Goal: Check status: Check status

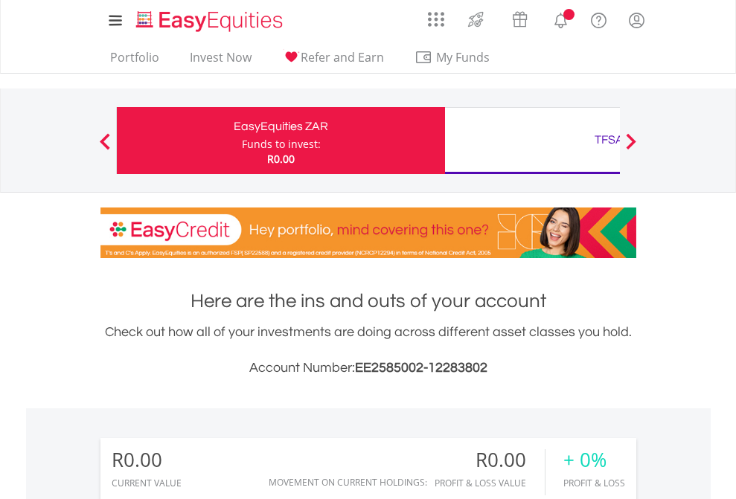
scroll to position [143, 234]
click at [242, 141] on div "Funds to invest:" at bounding box center [281, 144] width 79 height 15
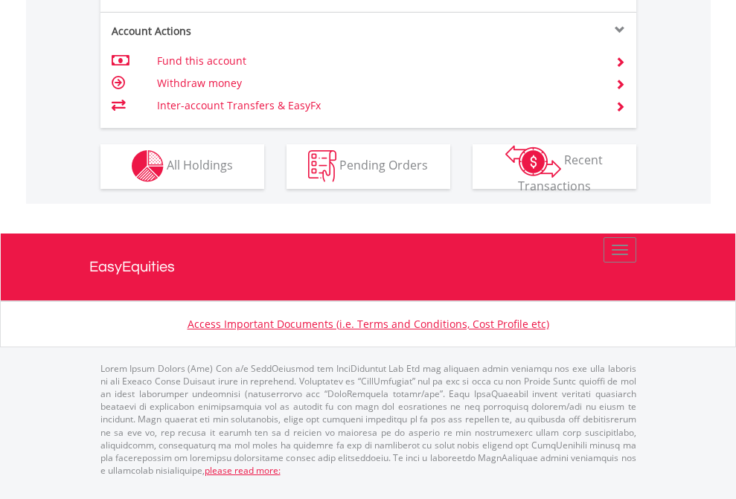
scroll to position [1392, 0]
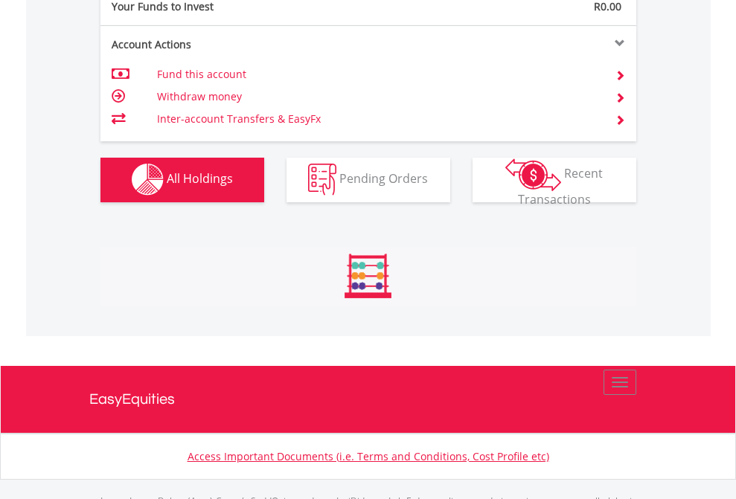
scroll to position [1474, 0]
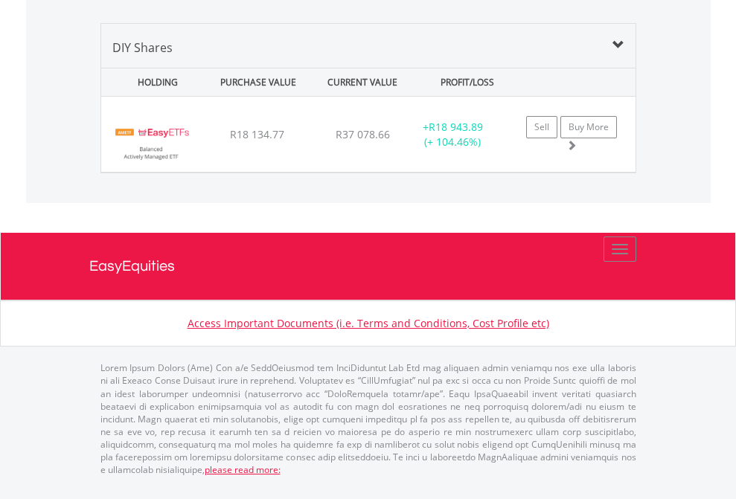
scroll to position [143, 234]
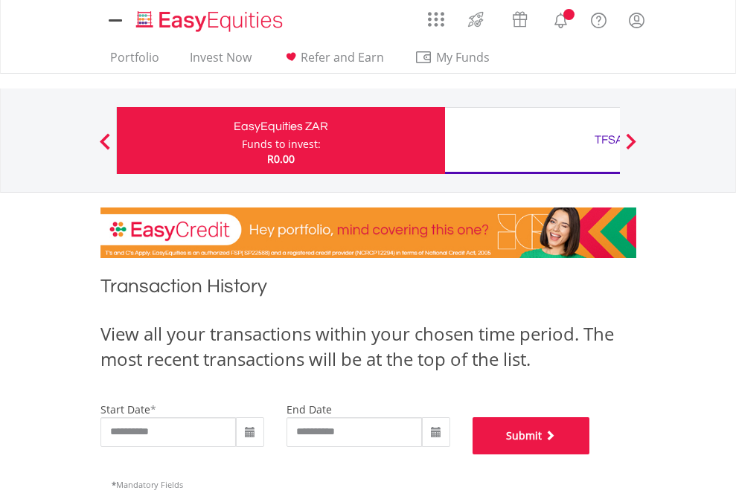
click at [590, 455] on button "Submit" at bounding box center [532, 436] width 118 height 37
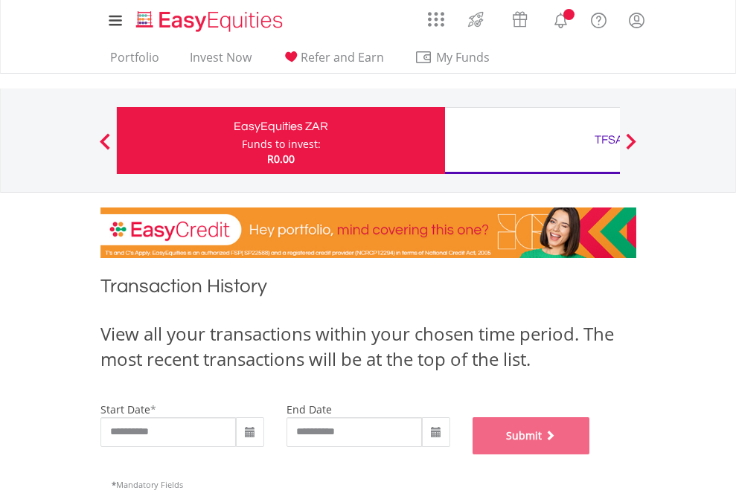
scroll to position [604, 0]
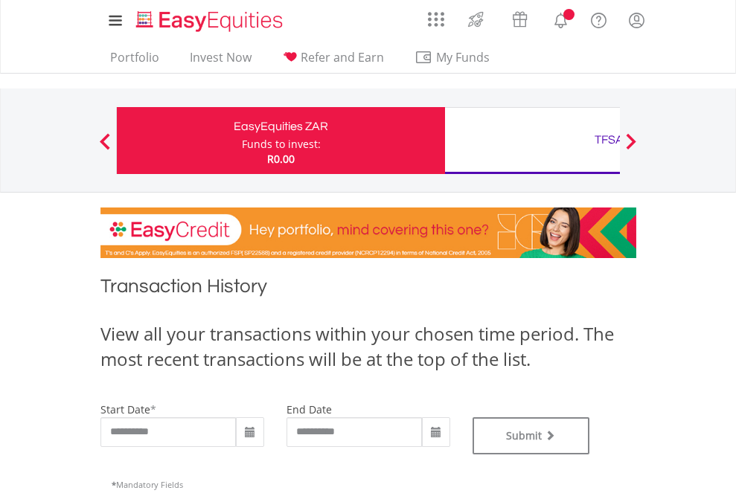
click at [532, 141] on div "TFSA" at bounding box center [609, 139] width 310 height 21
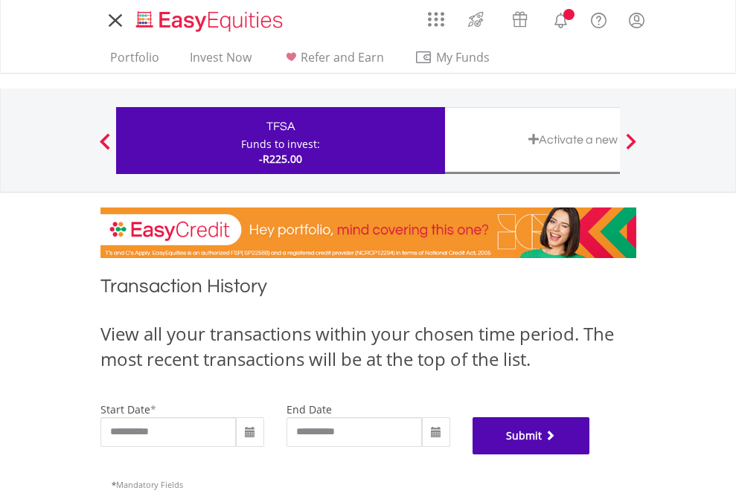
click at [590, 455] on button "Submit" at bounding box center [532, 436] width 118 height 37
